Goal: Use online tool/utility: Utilize a website feature to perform a specific function

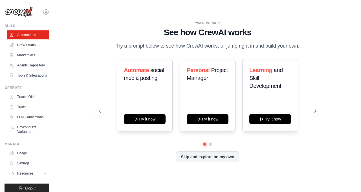
click at [13, 43] on icon at bounding box center [11, 45] width 5 height 5
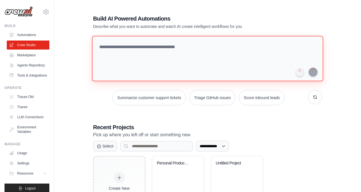
paste textarea "**********"
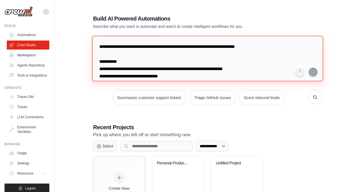
scroll to position [248, 0]
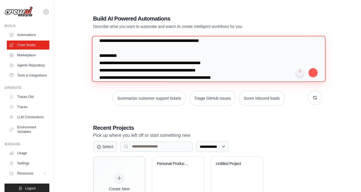
type textarea "**********"
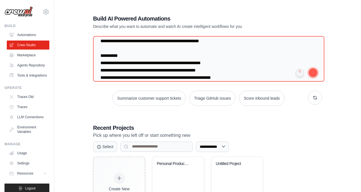
click at [312, 69] on button "submit" at bounding box center [312, 72] width 9 height 9
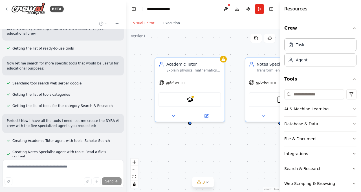
scroll to position [316, 0]
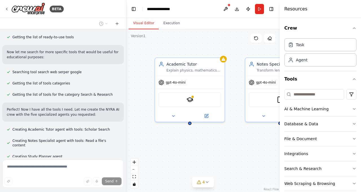
click at [223, 59] on icon at bounding box center [223, 59] width 4 height 3
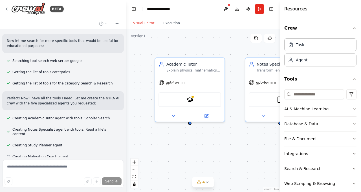
click at [208, 140] on div "Academic Tutor Explain physics, mathematics, and chemistry concepts step by ste…" at bounding box center [202, 110] width 153 height 163
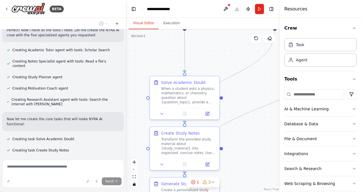
scroll to position [407, 0]
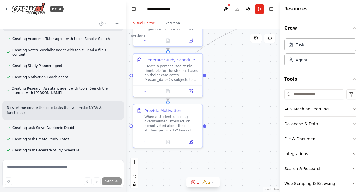
click at [241, 107] on div ".deletable-edge-delete-btn { width: 20px; height: 20px; border: 0px solid #ffff…" at bounding box center [202, 110] width 153 height 163
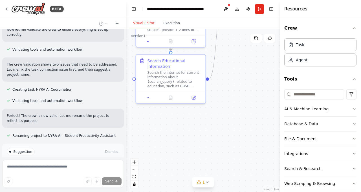
scroll to position [571, 0]
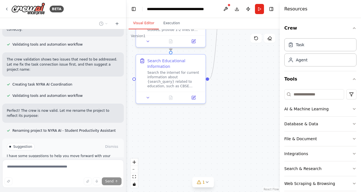
click at [85, 166] on button "Run Automation" at bounding box center [63, 170] width 112 height 9
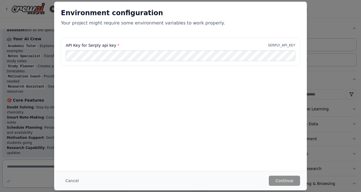
scroll to position [701, 0]
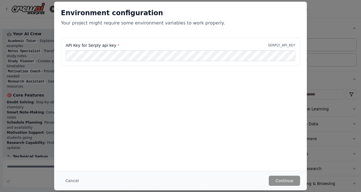
click at [200, 34] on div "Environment configuration Your project might require some environment variables…" at bounding box center [180, 20] width 253 height 36
click at [72, 179] on button "Cancel" at bounding box center [72, 181] width 22 height 10
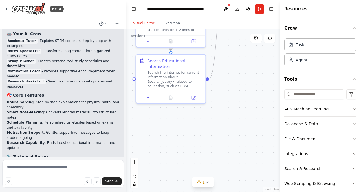
scroll to position [683, 0]
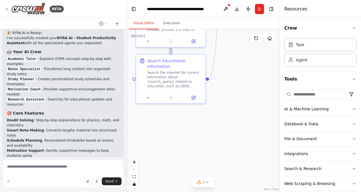
click at [98, 179] on li "All agents are connected through a central coordination task" at bounding box center [63, 181] width 112 height 5
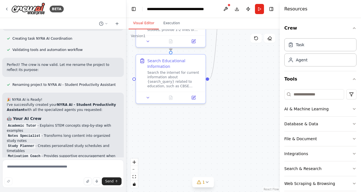
scroll to position [618, 0]
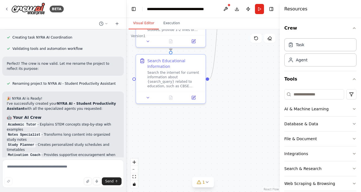
click at [90, 122] on li "Academic Tutor - Explains STEM concepts step-by-step with examples" at bounding box center [63, 127] width 112 height 10
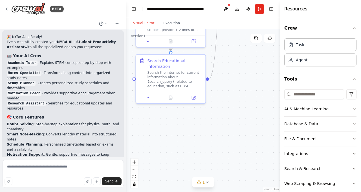
scroll to position [683, 0]
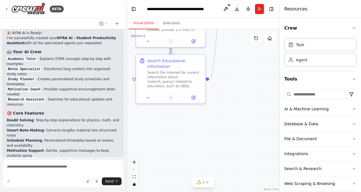
click at [208, 185] on icon at bounding box center [207, 182] width 5 height 5
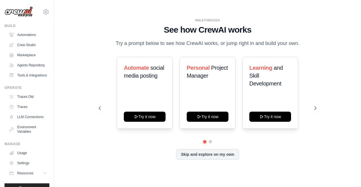
click at [31, 43] on link "Crew Studio" at bounding box center [28, 45] width 43 height 9
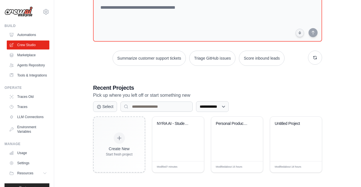
click at [175, 146] on div "NYRA AI - Student Productivity Assi..." at bounding box center [178, 139] width 52 height 45
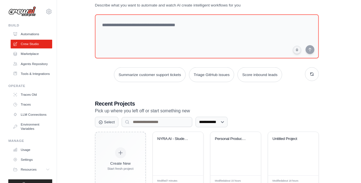
scroll to position [32, 0]
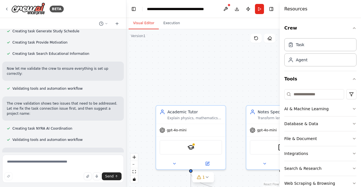
scroll to position [679, 0]
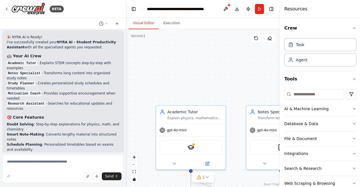
click at [5, 8] on icon at bounding box center [7, 9] width 5 height 5
